Goal: Information Seeking & Learning: Learn about a topic

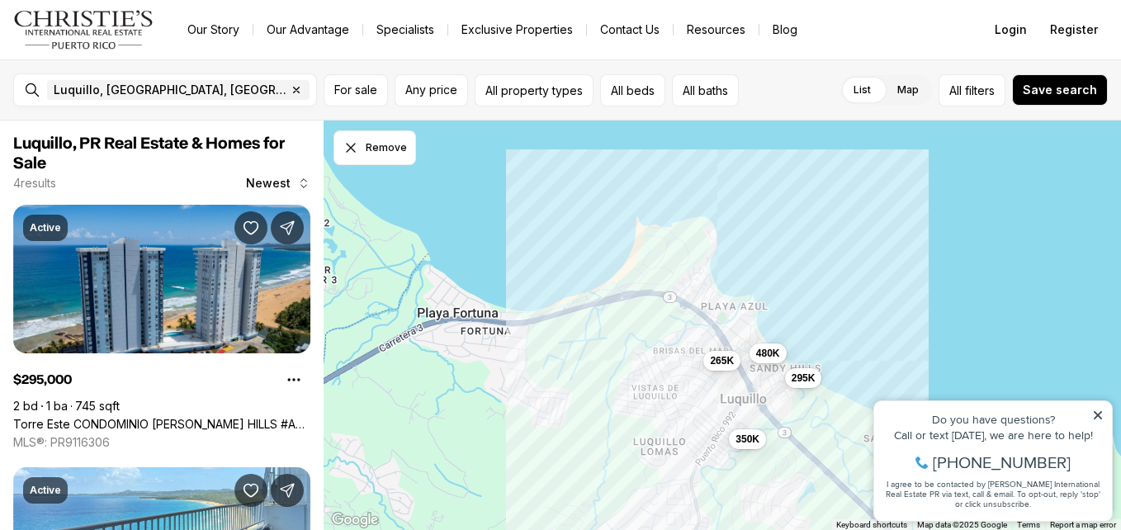
click at [1096, 405] on div "Do you have questions? Call or text today, we are here to help! 347-797-5825 I …" at bounding box center [993, 461] width 238 height 120
click at [1096, 416] on icon at bounding box center [1098, 415] width 8 height 8
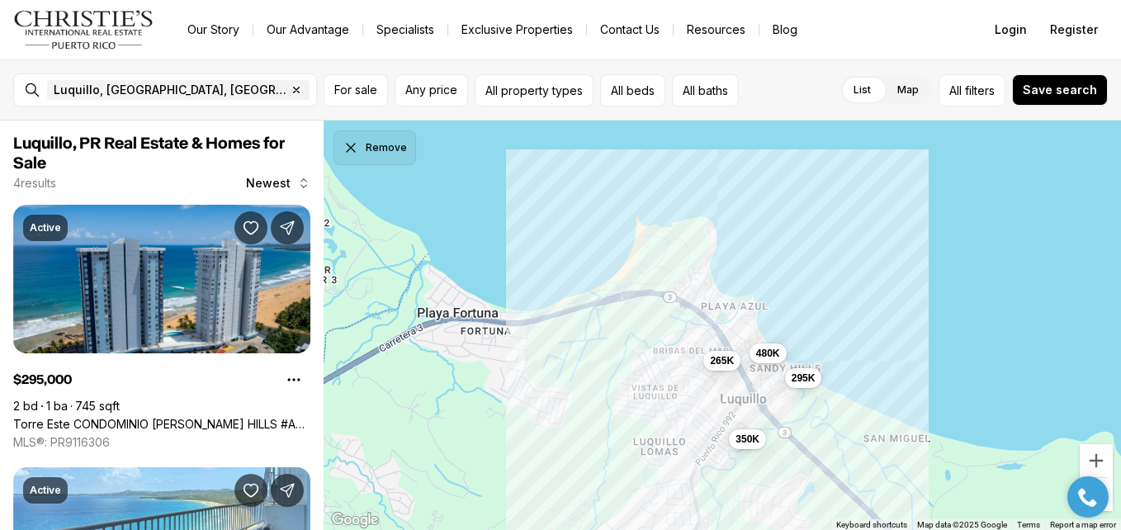
click at [348, 149] on icon "Dismiss drawing" at bounding box center [351, 148] width 17 height 17
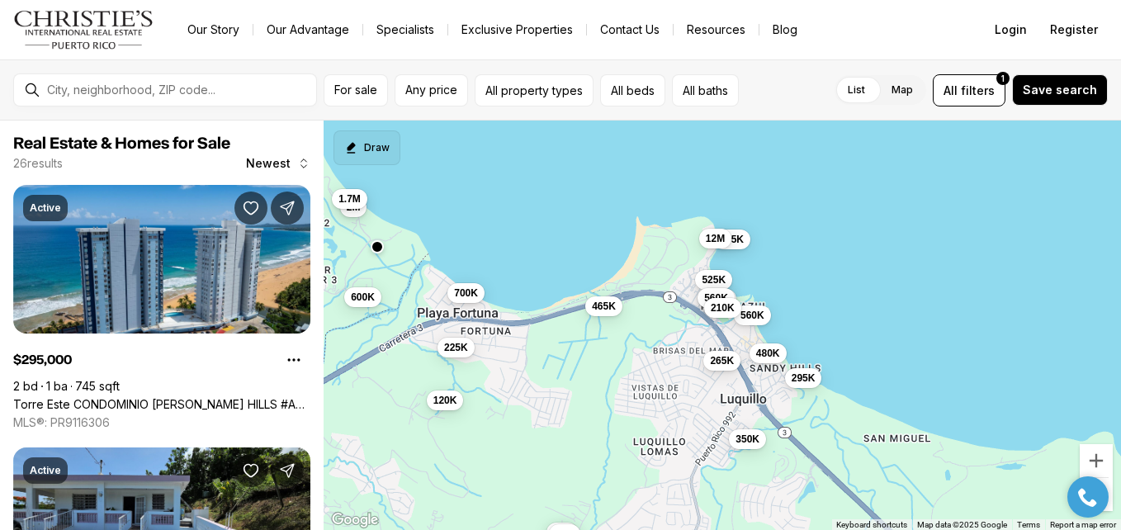
click at [348, 149] on icon "Start drawing" at bounding box center [351, 148] width 8 height 11
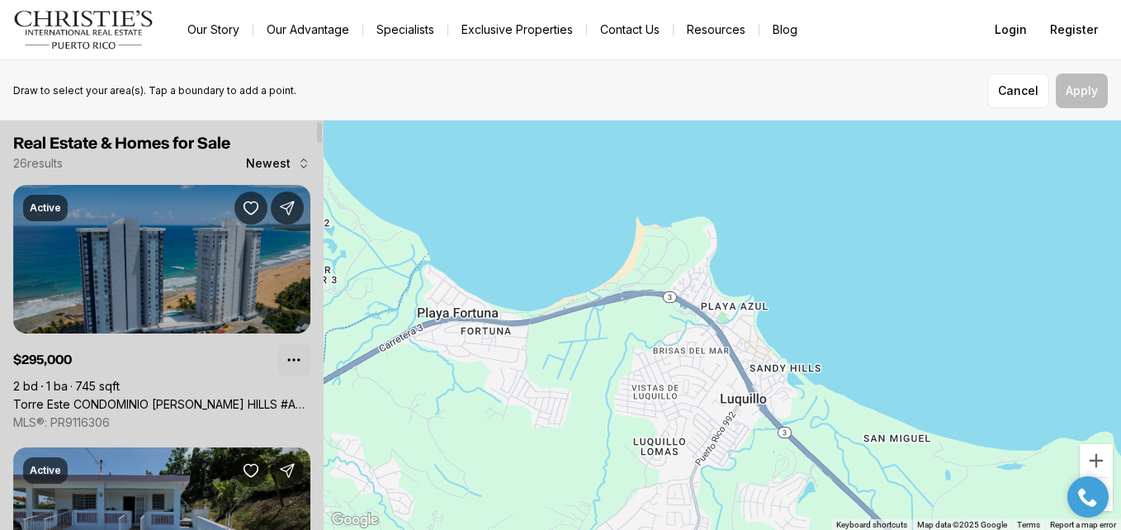
click at [286, 357] on icon "Property options" at bounding box center [294, 360] width 17 height 17
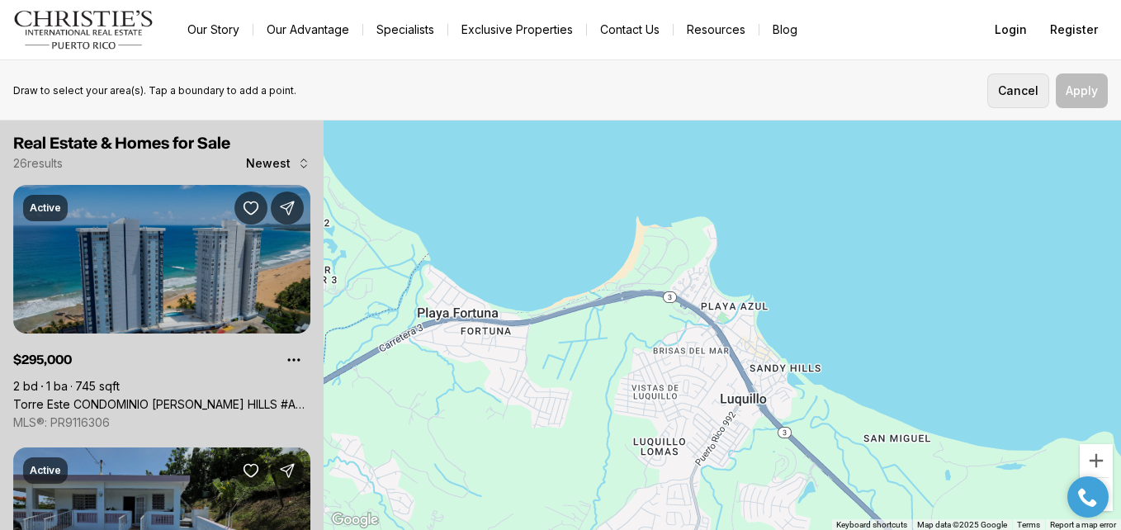
click at [1024, 86] on button "Cancel" at bounding box center [1018, 90] width 62 height 35
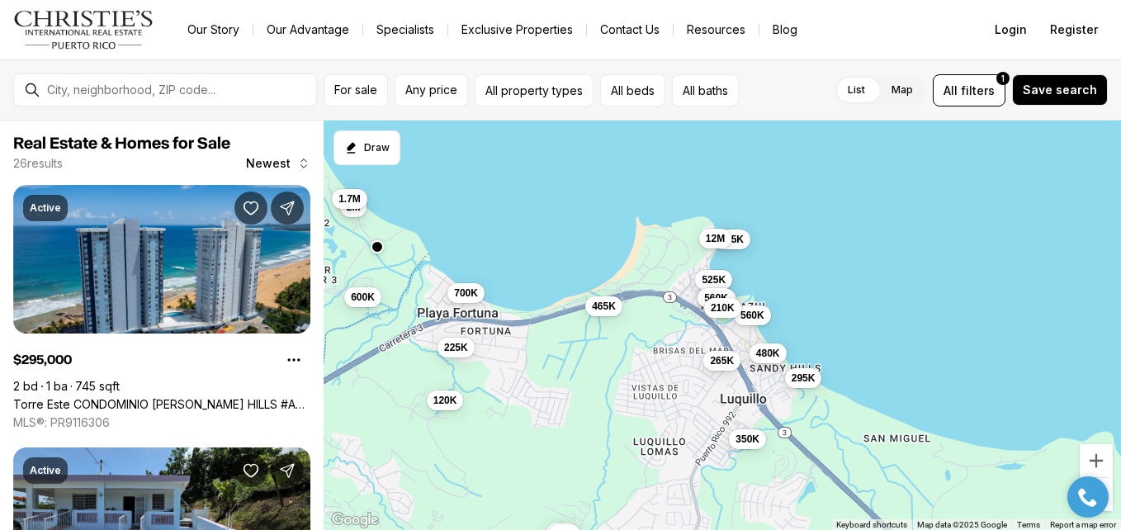
click at [1114, 505] on div at bounding box center [1088, 496] width 58 height 41
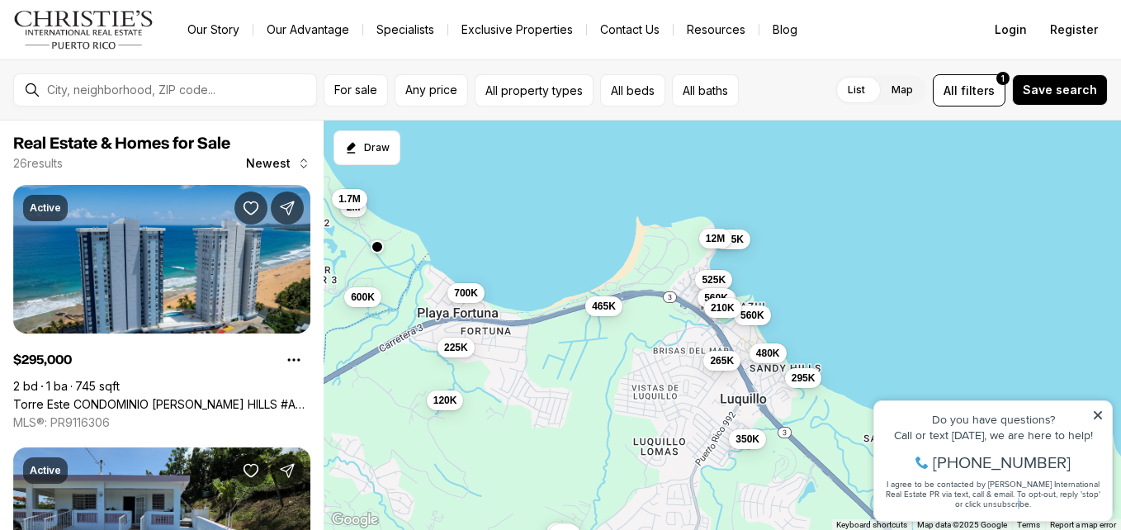
click at [1114, 505] on div "Property added to favorites View 3 saved properties Property added to favorites…" at bounding box center [993, 453] width 256 height 154
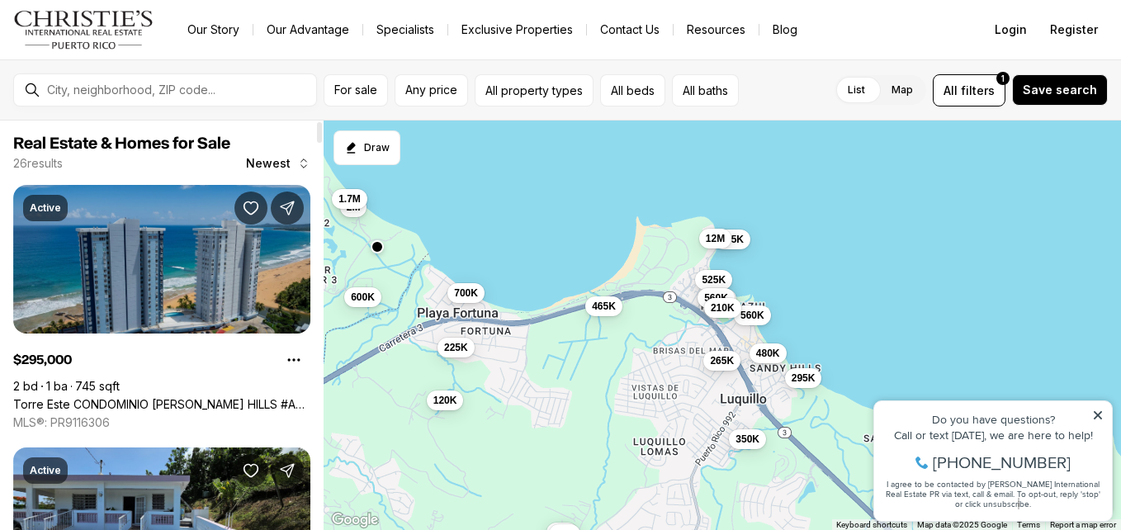
click at [294, 397] on link "Torre Este CONDOMINIO [PERSON_NAME] HILLS #Apt 1E, LUQUILLO PR, 00773" at bounding box center [161, 404] width 297 height 15
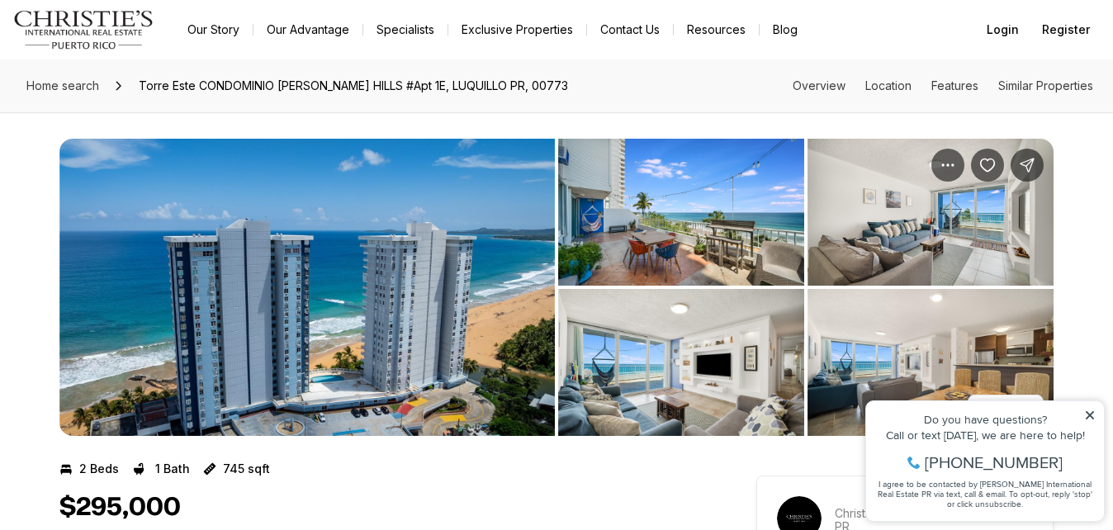
click at [1090, 412] on icon at bounding box center [1090, 415] width 12 height 12
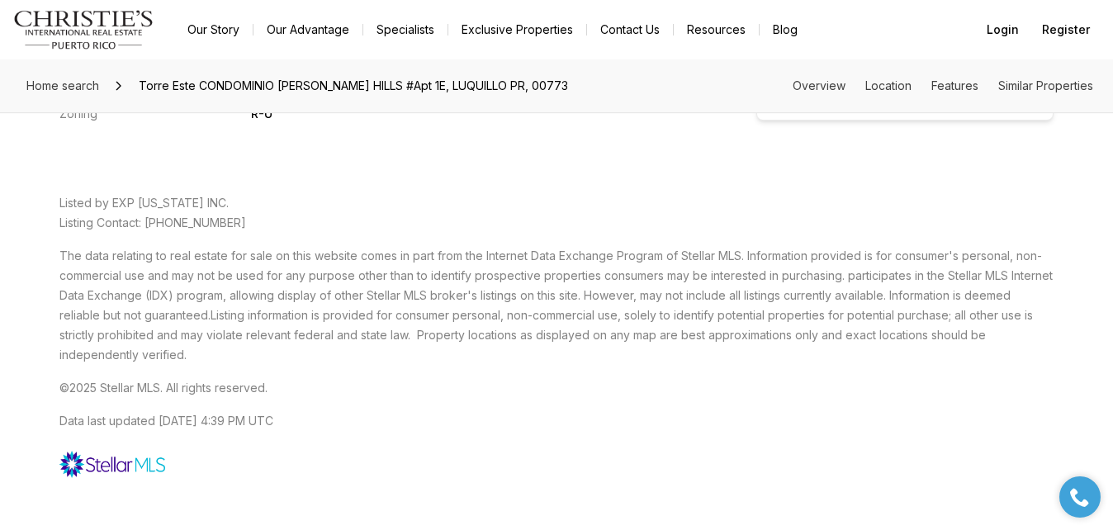
scroll to position [4083, 0]
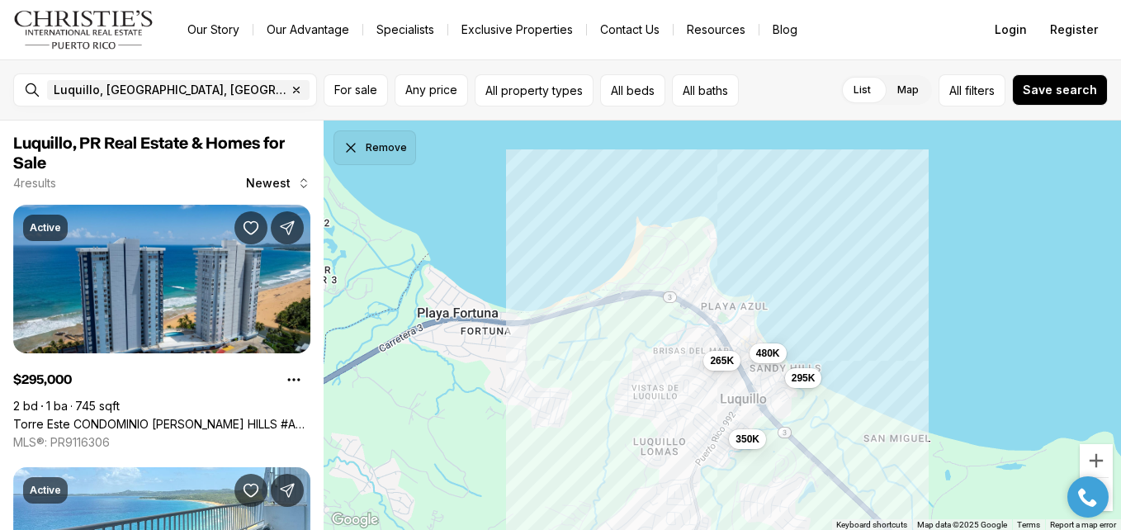
click at [355, 147] on icon "Dismiss drawing" at bounding box center [351, 148] width 17 height 17
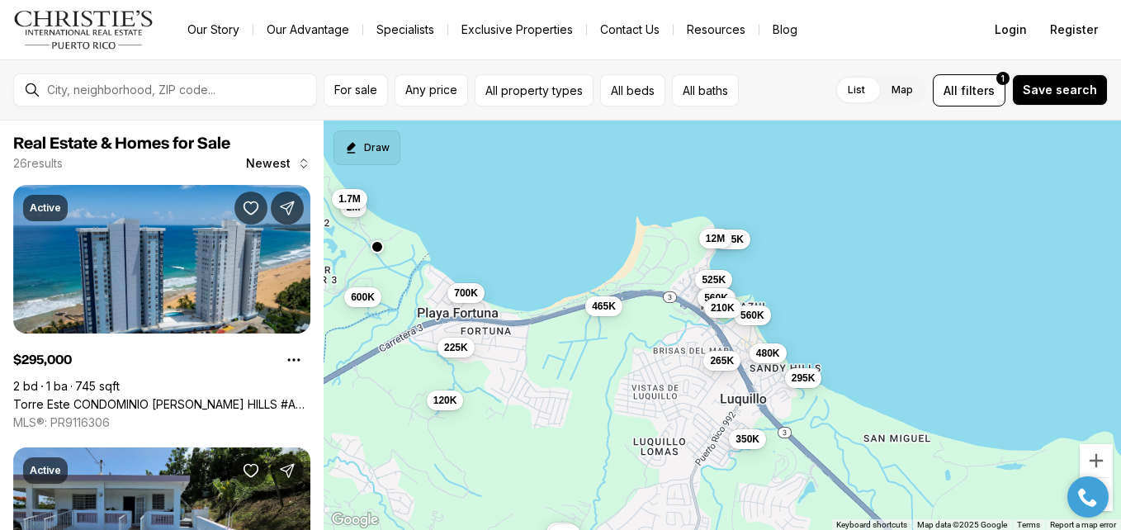
click at [376, 144] on button "Draw" at bounding box center [366, 147] width 67 height 35
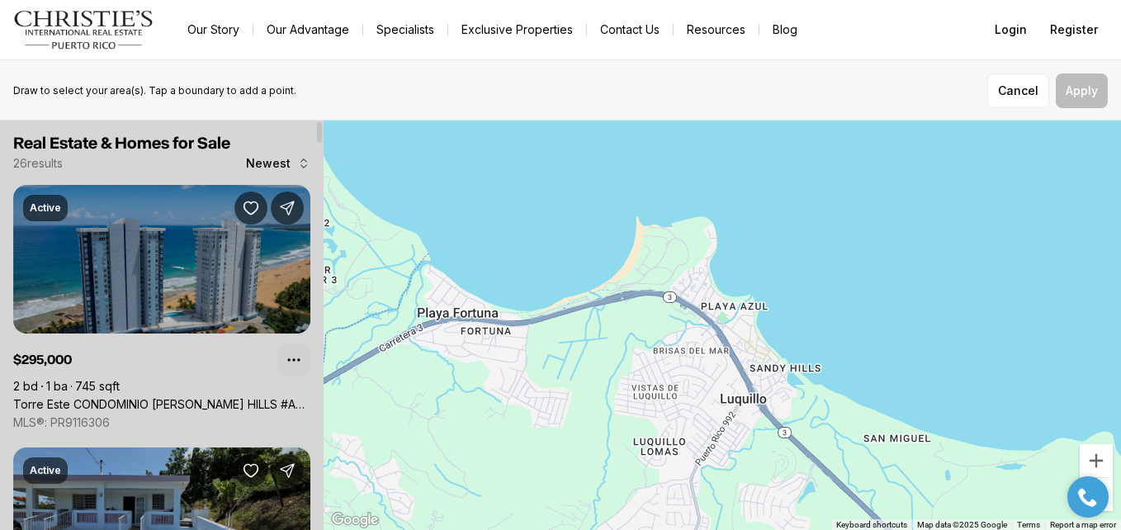
click at [300, 343] on button "Property options" at bounding box center [293, 359] width 33 height 33
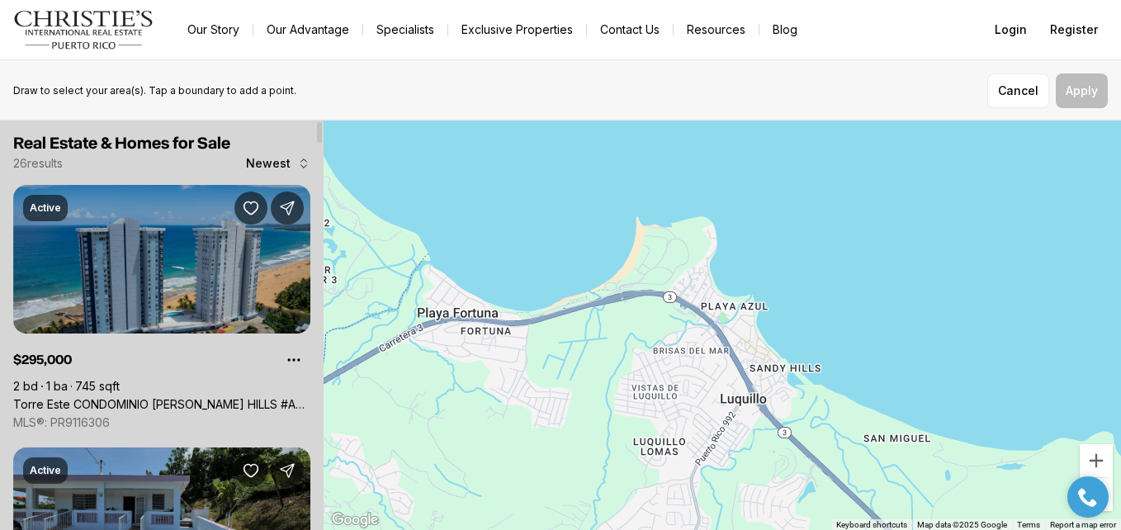
click at [313, 519] on div at bounding box center [162, 325] width 324 height 409
click at [1011, 83] on button "Cancel" at bounding box center [1018, 90] width 62 height 35
